Goal: Task Accomplishment & Management: Complete application form

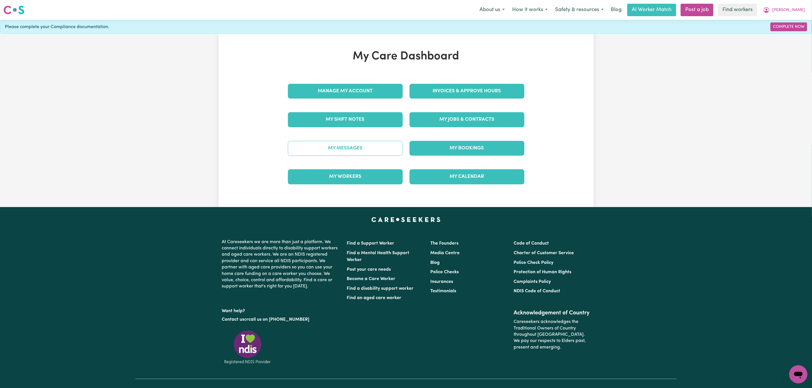
click at [369, 154] on link "My Messages" at bounding box center [345, 148] width 115 height 15
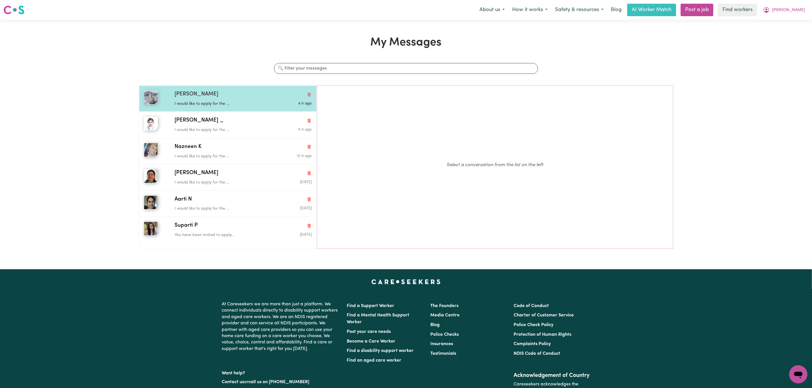
click at [254, 103] on p "I would like to apply for the ..." at bounding box center [221, 104] width 92 height 6
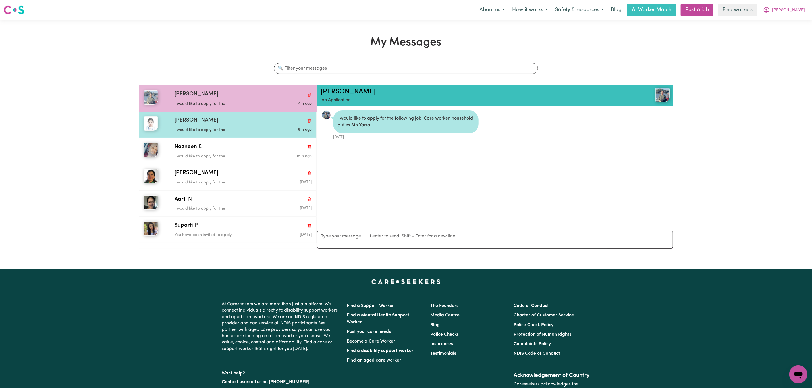
scroll to position [4, 0]
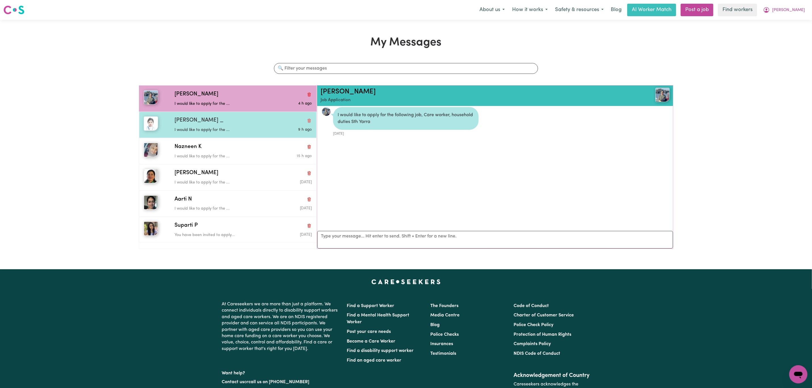
click at [256, 137] on div "[PERSON_NAME] _ I would like to apply for the ... 9 h ago" at bounding box center [228, 125] width 178 height 26
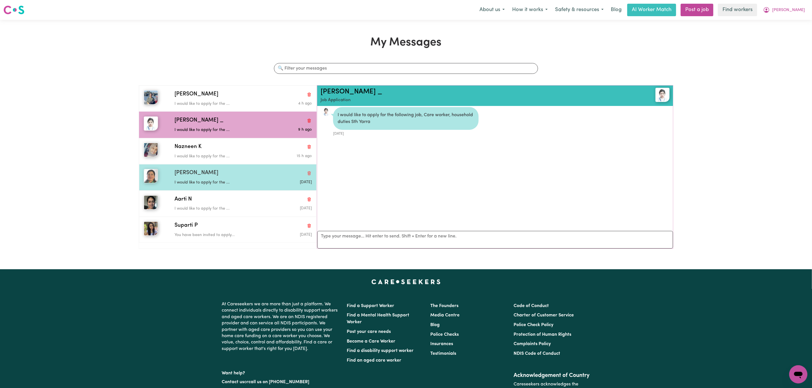
click at [224, 171] on div "[PERSON_NAME]" at bounding box center [243, 173] width 137 height 8
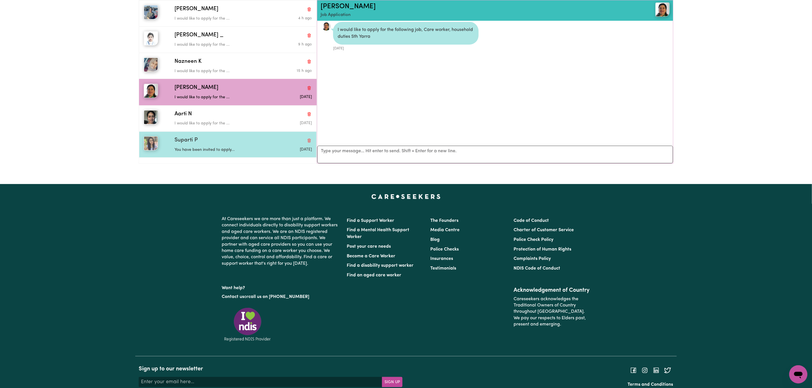
click at [237, 144] on div "Suparti P" at bounding box center [243, 140] width 137 height 8
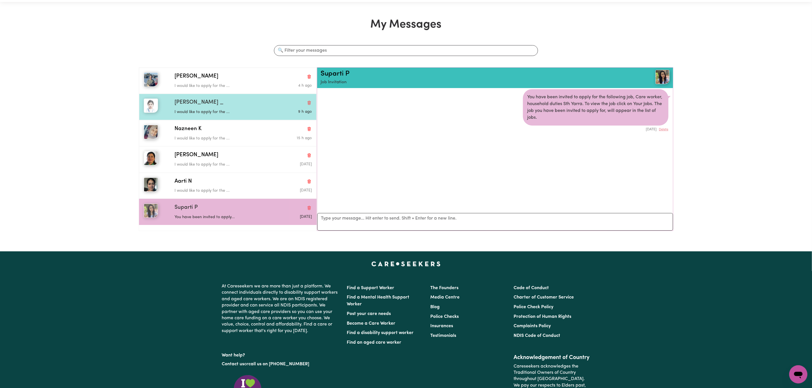
scroll to position [0, 0]
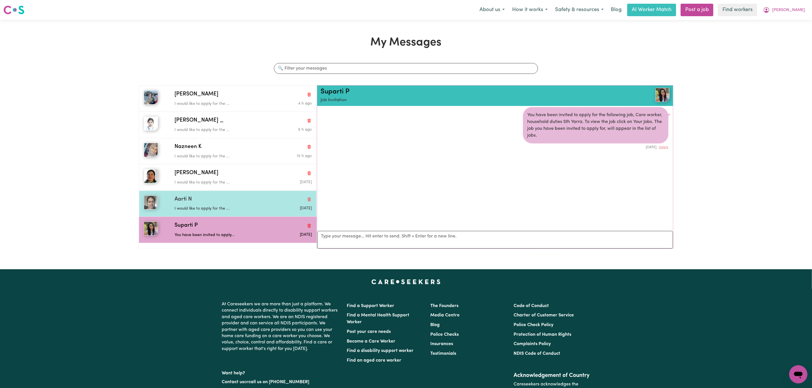
click at [233, 210] on p "I would like to apply for the ..." at bounding box center [221, 209] width 92 height 6
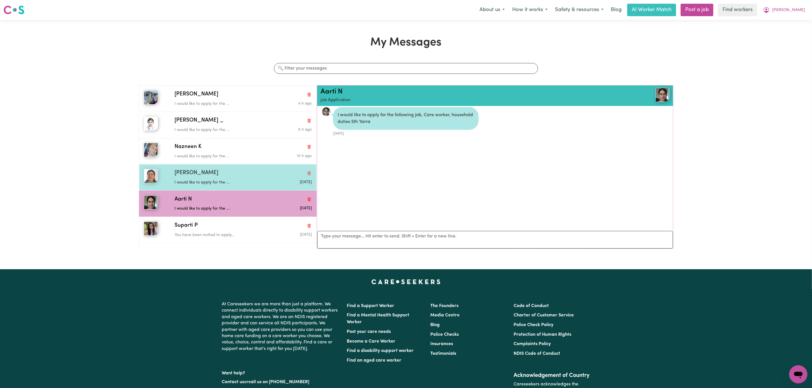
click at [235, 179] on div "I would like to apply for the ..." at bounding box center [221, 181] width 92 height 9
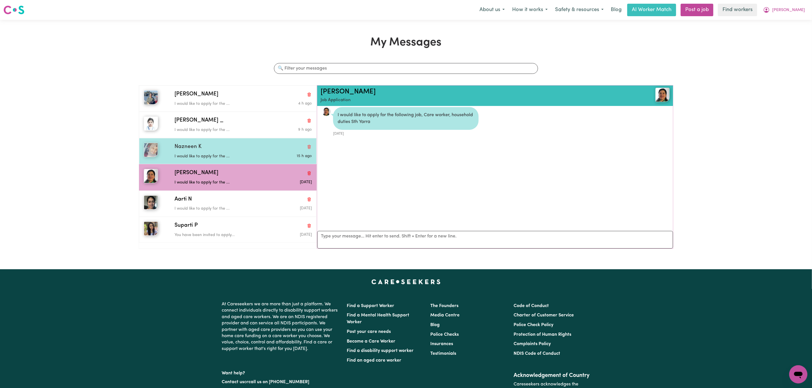
click at [233, 157] on p "I would like to apply for the ..." at bounding box center [221, 157] width 92 height 6
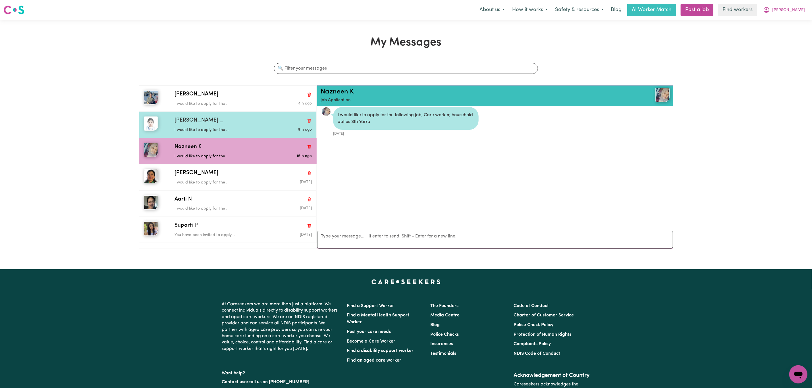
click at [241, 125] on div "[PERSON_NAME] _" at bounding box center [243, 121] width 137 height 8
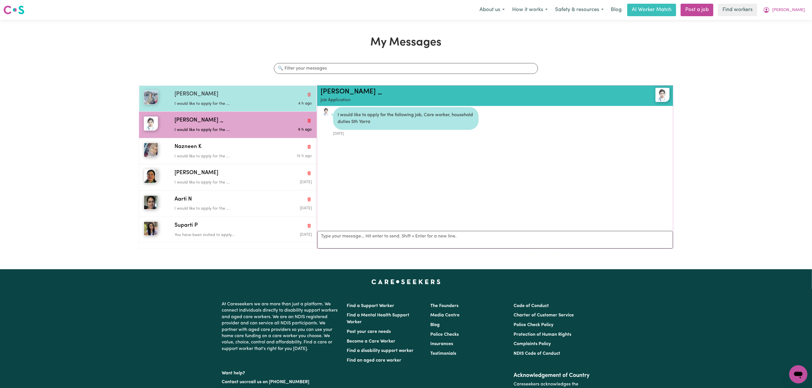
click at [248, 101] on p "I would like to apply for the ..." at bounding box center [221, 104] width 92 height 6
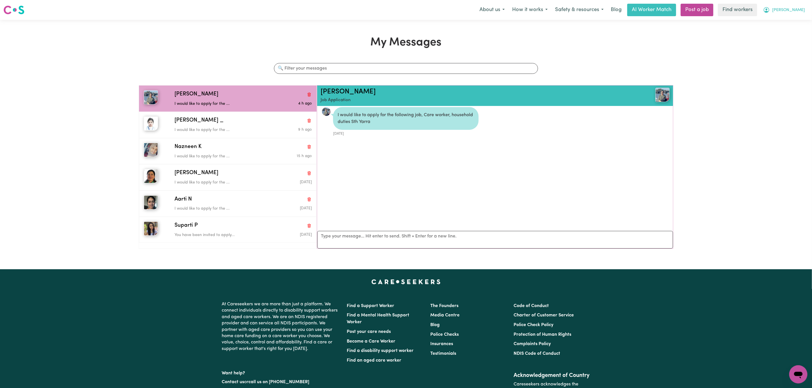
click at [802, 13] on span "[PERSON_NAME]" at bounding box center [789, 10] width 33 height 6
click at [777, 25] on link "My Dashboard" at bounding box center [786, 22] width 45 height 11
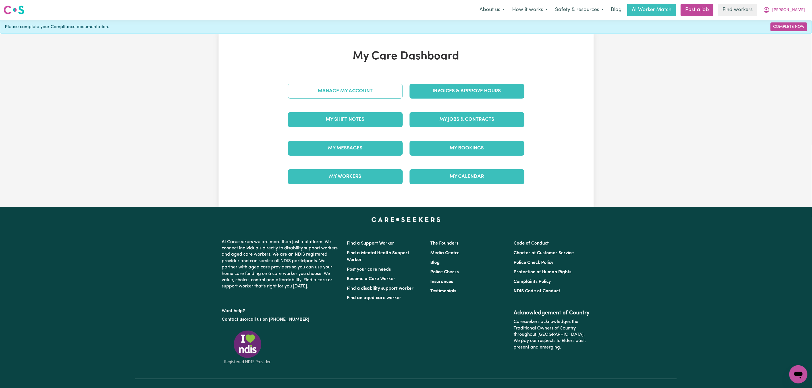
click at [367, 87] on link "Manage My Account" at bounding box center [345, 91] width 115 height 15
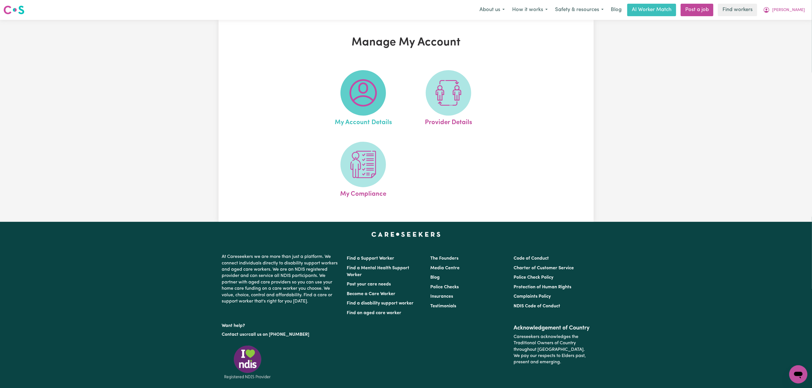
click at [352, 98] on img at bounding box center [363, 92] width 27 height 27
select select "text"
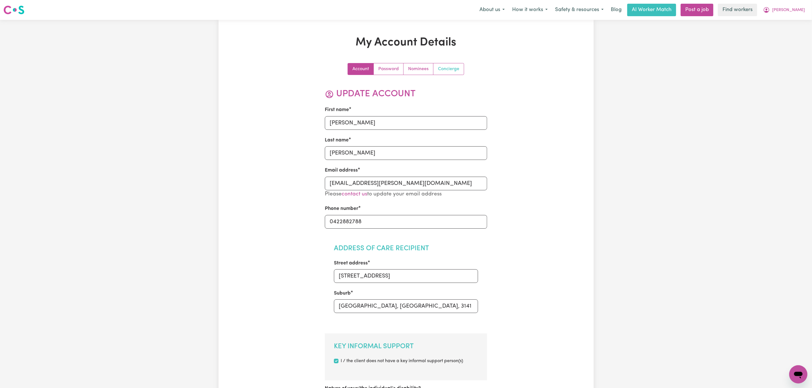
click at [439, 71] on link "Concierge" at bounding box center [449, 68] width 30 height 11
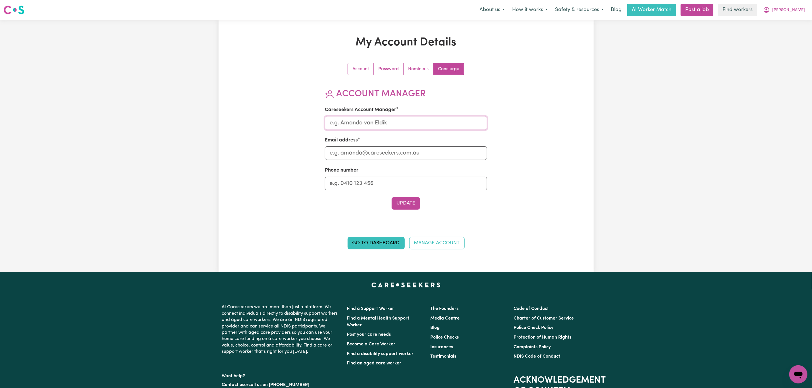
drag, startPoint x: 379, startPoint y: 121, endPoint x: 379, endPoint y: 131, distance: 9.1
click at [379, 121] on input "Careseekers Account Manager" at bounding box center [406, 123] width 162 height 14
type input "[PERSON_NAME]"
click at [365, 148] on input "Email address" at bounding box center [406, 153] width 162 height 14
type input "[PERSON_NAME][EMAIL_ADDRESS][DOMAIN_NAME]"
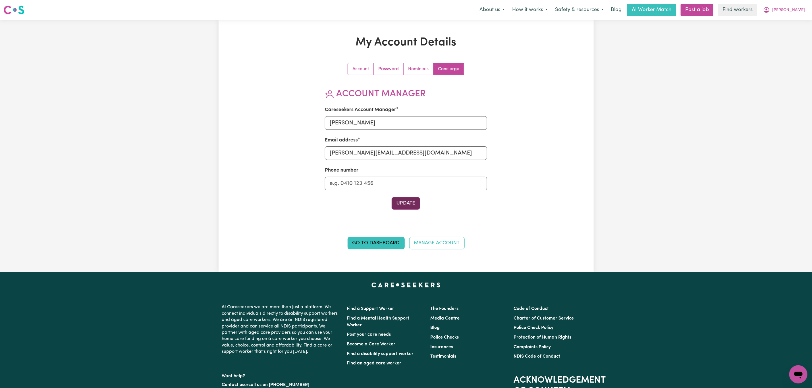
click at [394, 204] on button "Update" at bounding box center [406, 203] width 28 height 13
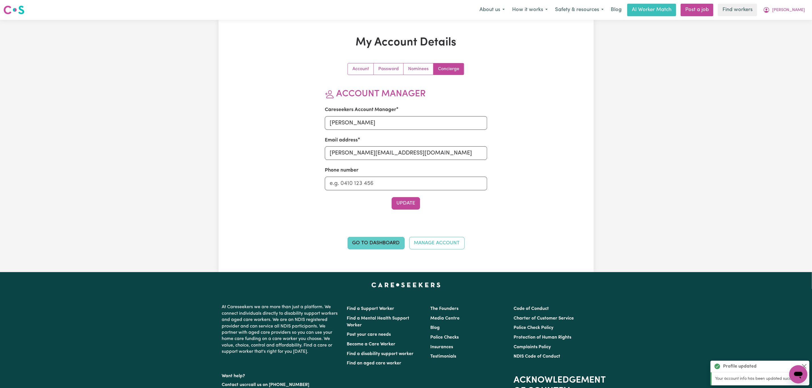
click at [373, 244] on link "Go to Dashboard" at bounding box center [376, 243] width 57 height 13
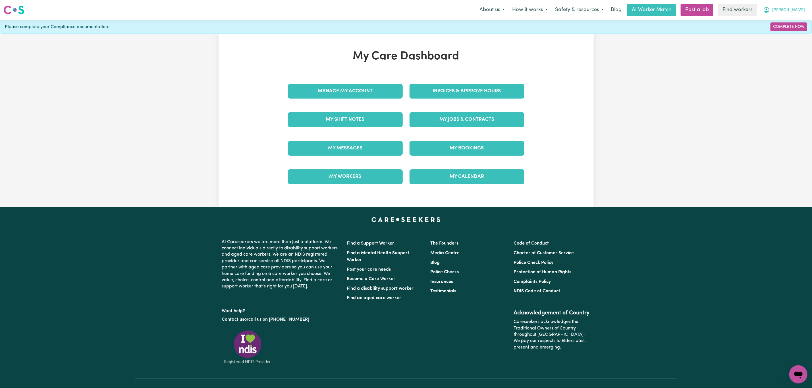
click at [770, 11] on icon "My Account" at bounding box center [767, 10] width 7 height 7
click at [774, 34] on link "Logout" at bounding box center [786, 32] width 45 height 11
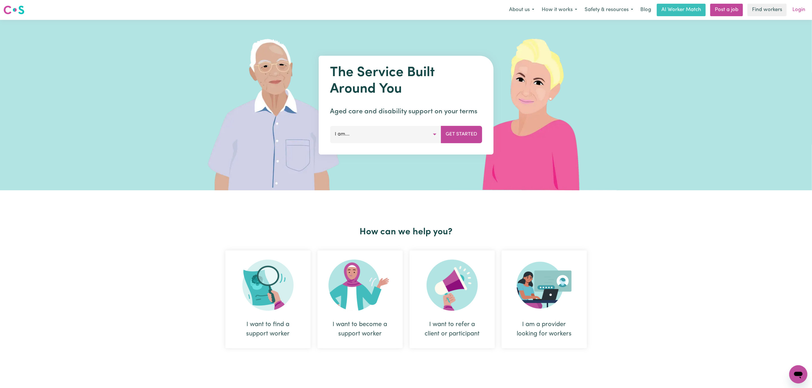
click at [797, 12] on link "Login" at bounding box center [799, 10] width 20 height 13
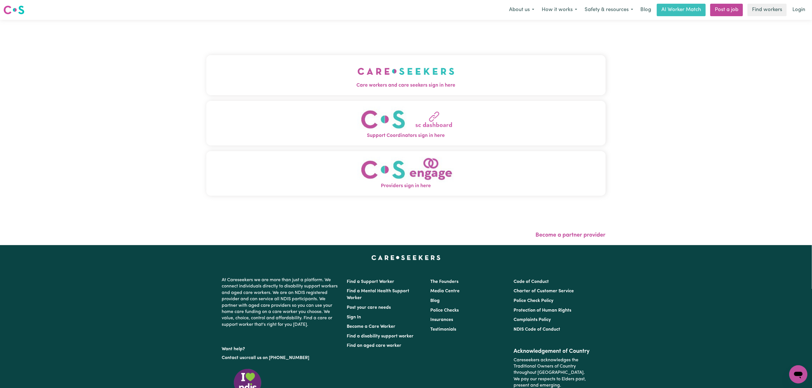
click at [337, 74] on button "Care workers and care seekers sign in here" at bounding box center [406, 75] width 400 height 40
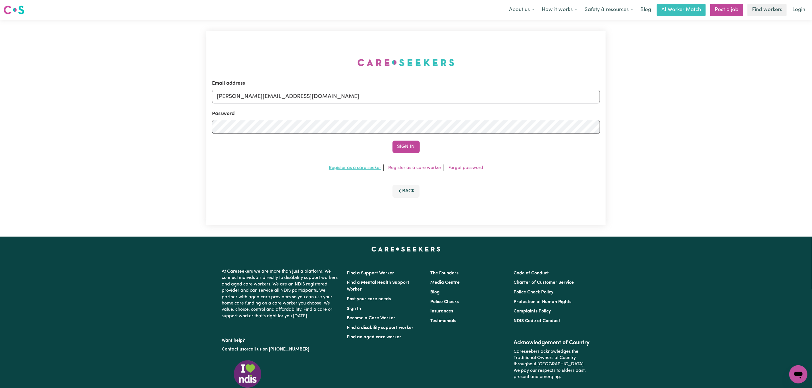
click at [365, 167] on link "Register as a care seeker" at bounding box center [355, 168] width 52 height 5
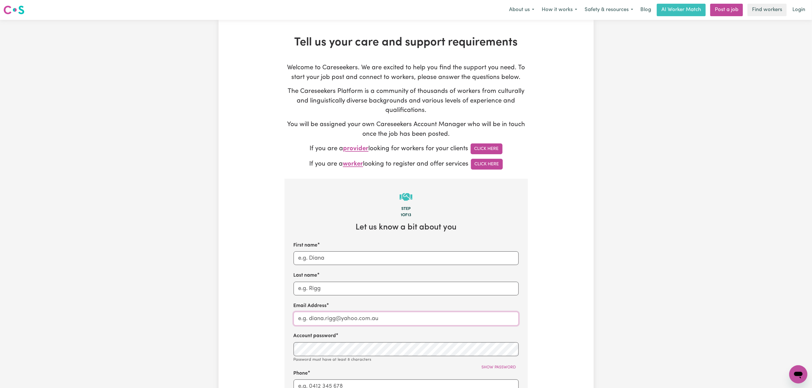
type input "[PERSON_NAME][EMAIL_ADDRESS][DOMAIN_NAME]"
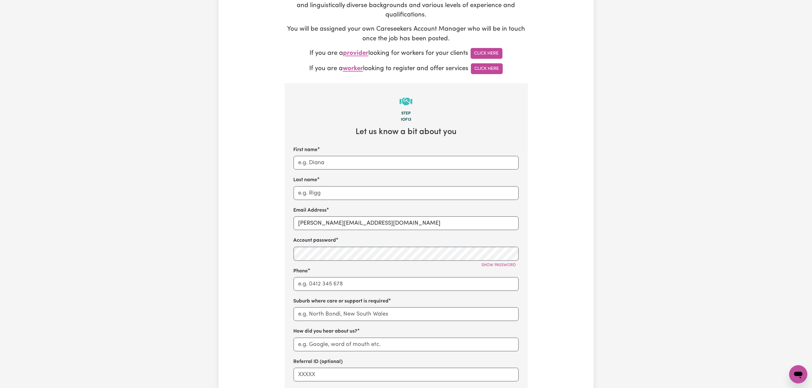
scroll to position [128, 0]
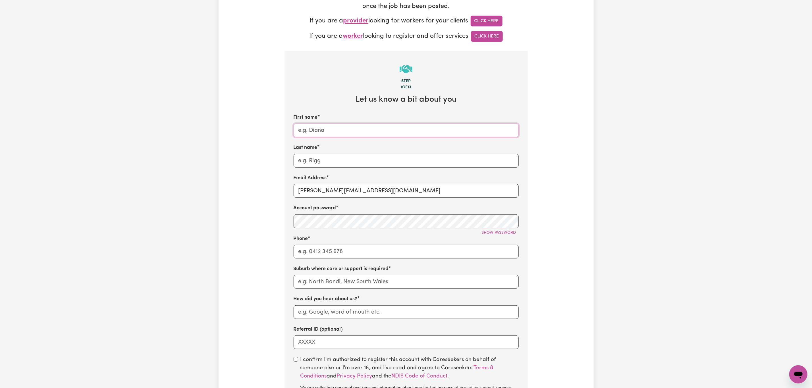
click at [319, 137] on input "First name" at bounding box center [406, 131] width 225 height 14
type input "[PERSON_NAME]"
click at [315, 159] on input "Last name" at bounding box center [406, 161] width 225 height 14
type input "RoseBay"
click at [347, 188] on input "[PERSON_NAME][EMAIL_ADDRESS][DOMAIN_NAME]" at bounding box center [406, 191] width 225 height 14
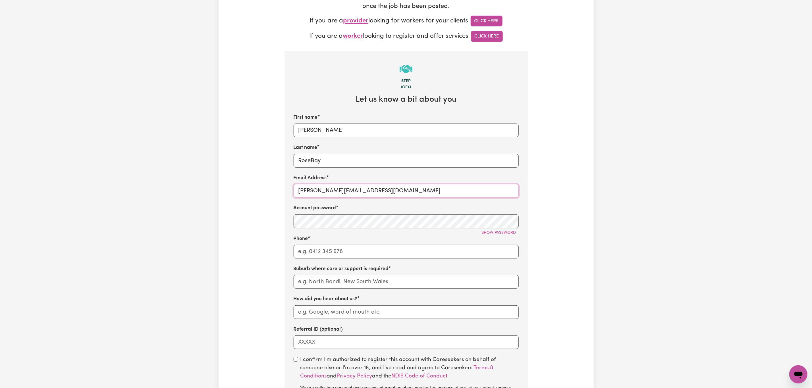
click at [347, 188] on input "[PERSON_NAME][EMAIL_ADDRESS][DOMAIN_NAME]" at bounding box center [406, 191] width 225 height 14
click at [345, 192] on input "[PERSON_NAME][EMAIL_ADDRESS][DOMAIN_NAME]" at bounding box center [406, 191] width 225 height 14
drag, startPoint x: 340, startPoint y: 193, endPoint x: 268, endPoint y: 200, distance: 72.8
click at [268, 200] on div "Tell us your care and support requirements Welcome to Careseekers. We are excit…" at bounding box center [406, 193] width 375 height 570
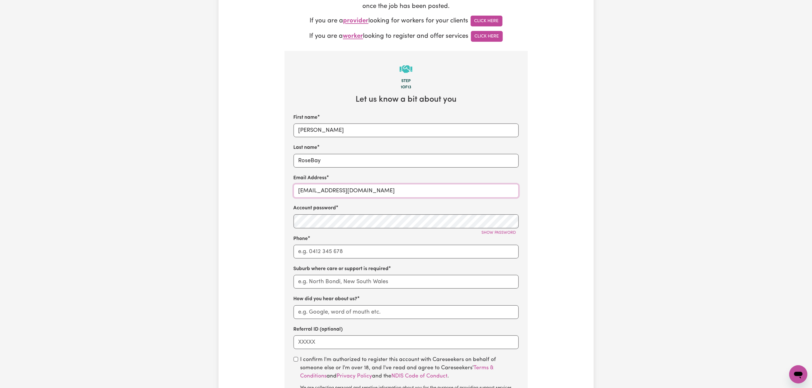
type input "[EMAIL_ADDRESS][DOMAIN_NAME]"
click at [324, 231] on div "Show password" at bounding box center [406, 233] width 225 height 9
click at [511, 235] on span "Show password" at bounding box center [499, 233] width 34 height 4
click at [511, 235] on span "Hide password" at bounding box center [501, 233] width 32 height 4
click at [395, 253] on input "Phone" at bounding box center [406, 252] width 225 height 14
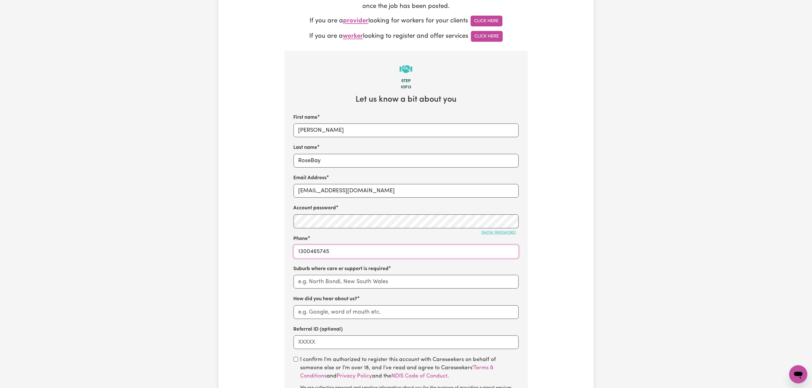
scroll to position [384, 0]
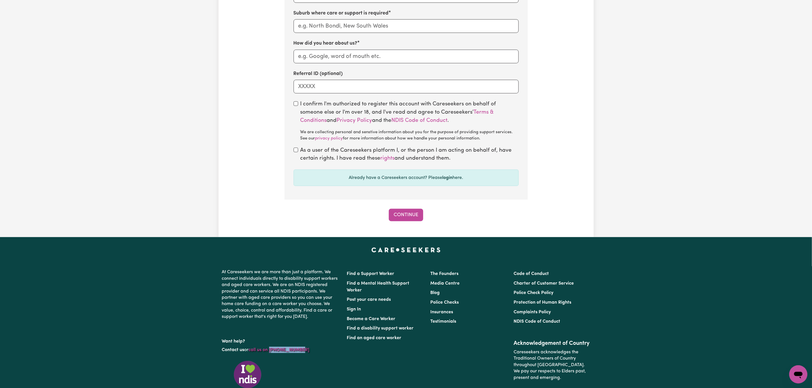
drag, startPoint x: 301, startPoint y: 353, endPoint x: 271, endPoint y: 357, distance: 30.4
click at [271, 356] on p "Contact us or call us on [PHONE_NUMBER]" at bounding box center [281, 350] width 118 height 11
copy link "1300 765 465"
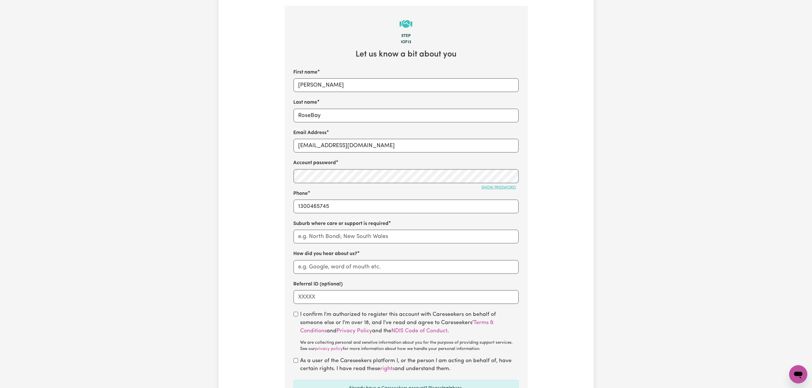
scroll to position [171, 0]
click at [308, 211] on input "1300465745" at bounding box center [406, 209] width 225 height 14
paste input "765 46"
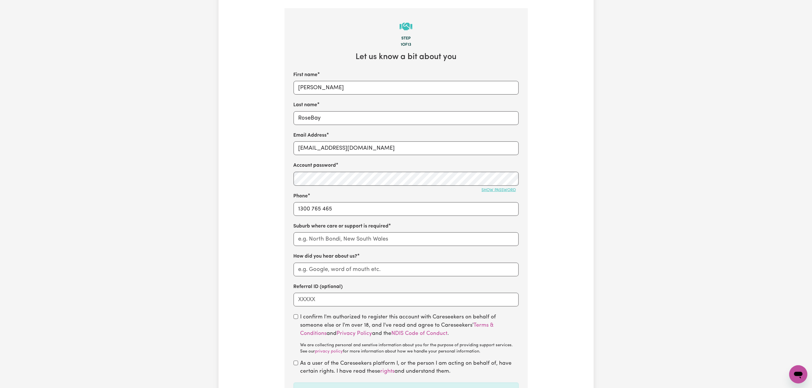
click at [281, 221] on div "Tell us your care and support requirements Welcome to Careseekers. We are excit…" at bounding box center [406, 150] width 375 height 570
click at [312, 214] on input "1300 765 465" at bounding box center [406, 209] width 225 height 14
click at [321, 212] on input "1300765 465" at bounding box center [406, 209] width 225 height 14
type input "1300765465"
click at [318, 241] on input "text" at bounding box center [406, 240] width 225 height 14
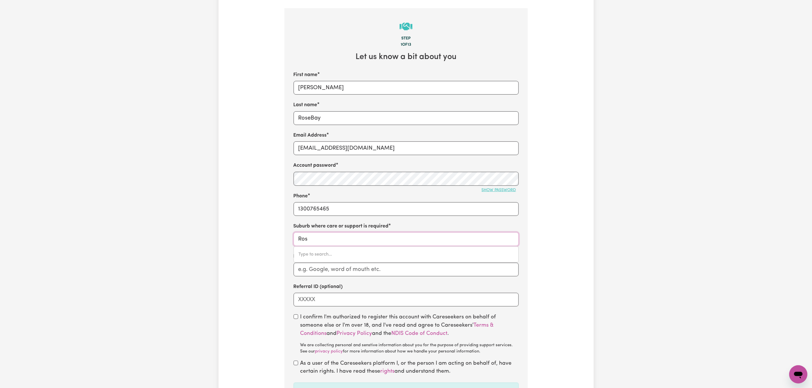
type input "Rose"
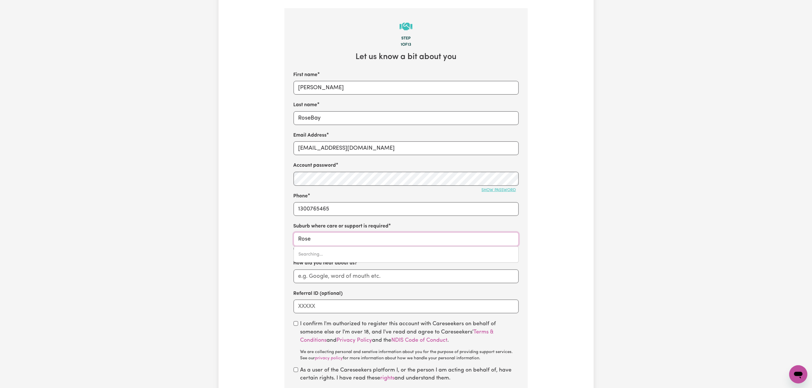
type input "[GEOGRAPHIC_DATA], [GEOGRAPHIC_DATA], 2029"
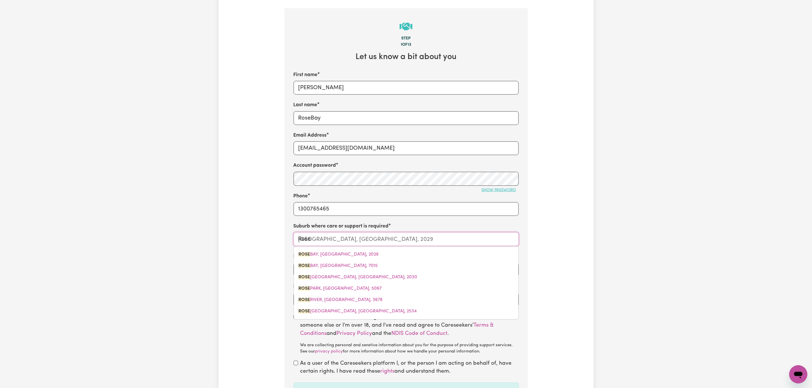
type input "[GEOGRAPHIC_DATA], [GEOGRAPHIC_DATA], 2029"
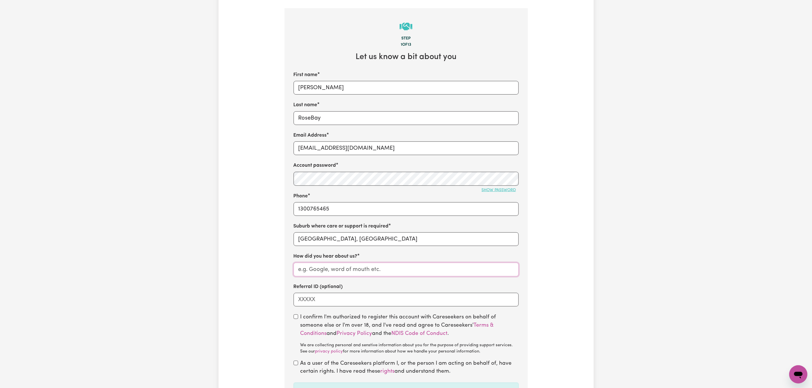
click at [328, 271] on input "How did you hear about us?" at bounding box center [406, 270] width 225 height 14
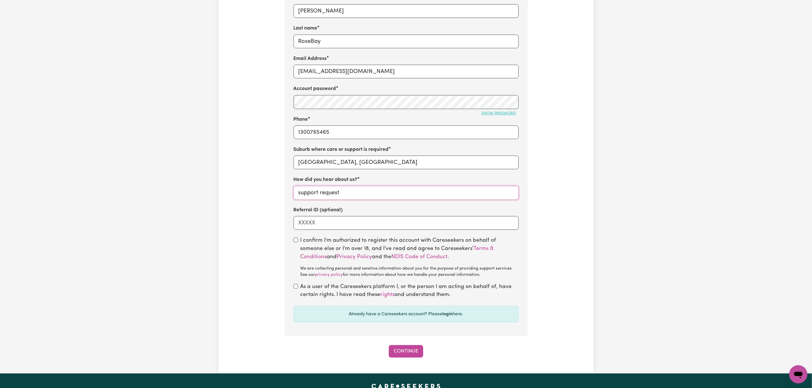
scroll to position [256, 0]
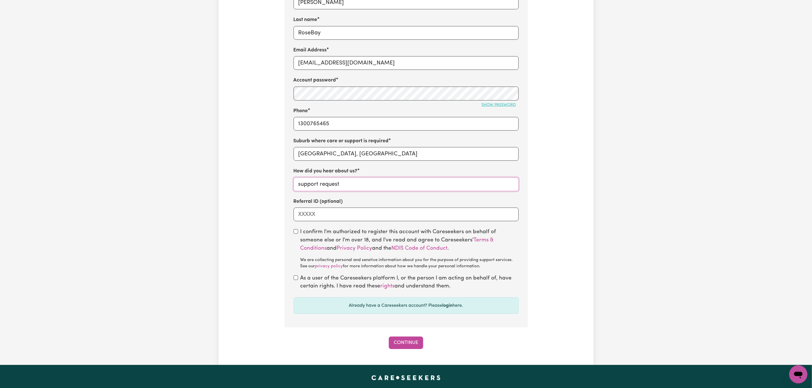
type input "support request"
click at [295, 233] on input "checkbox" at bounding box center [296, 231] width 5 height 5
checkbox input "true"
click at [295, 280] on input "checkbox" at bounding box center [296, 278] width 5 height 5
checkbox input "true"
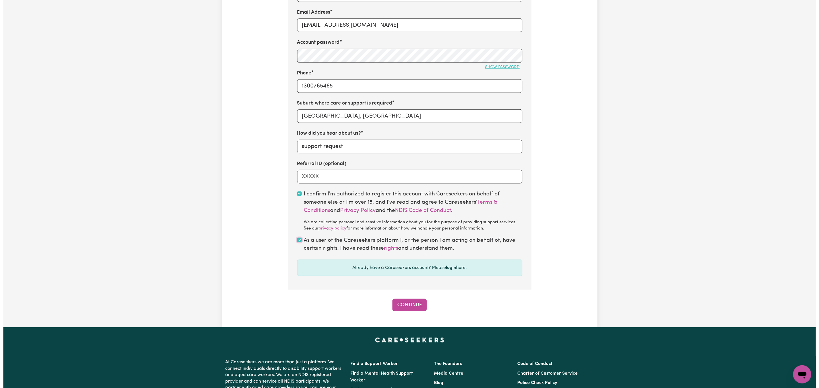
scroll to position [299, 0]
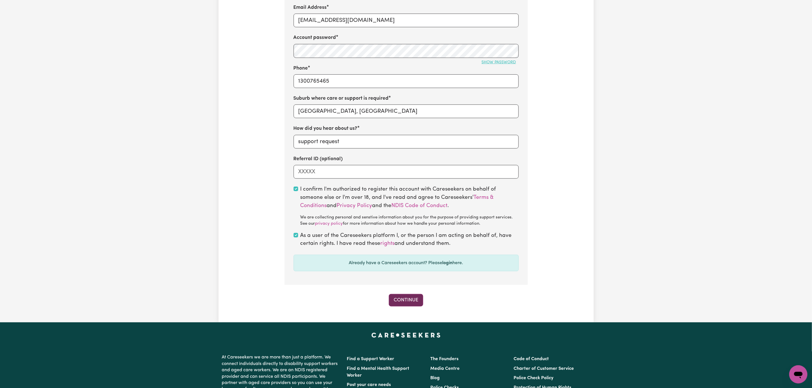
click at [403, 307] on button "Continue" at bounding box center [406, 300] width 34 height 13
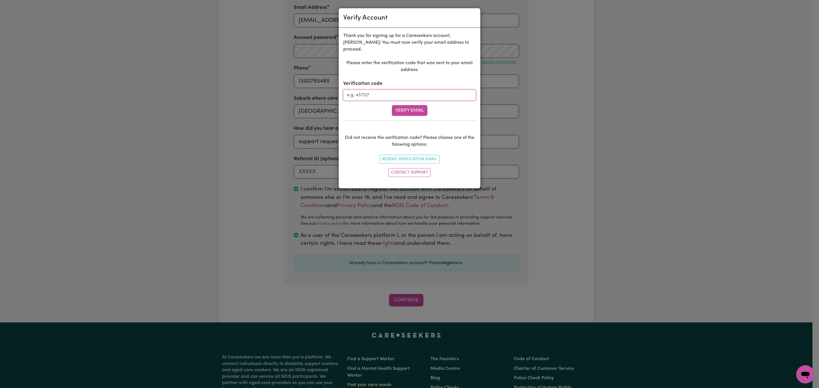
drag, startPoint x: 416, startPoint y: 86, endPoint x: 414, endPoint y: 94, distance: 8.3
click at [416, 90] on input "Verification code" at bounding box center [409, 95] width 133 height 11
paste input "343264"
type input "343264"
click at [411, 105] on button "Verify Email" at bounding box center [410, 110] width 36 height 11
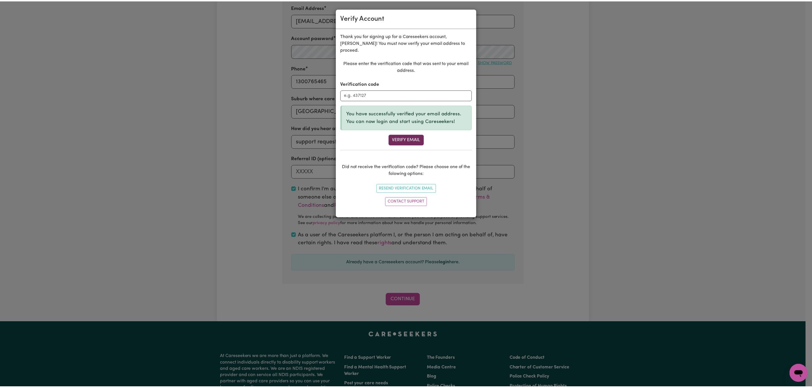
scroll to position [171, 0]
